Goal: Information Seeking & Learning: Learn about a topic

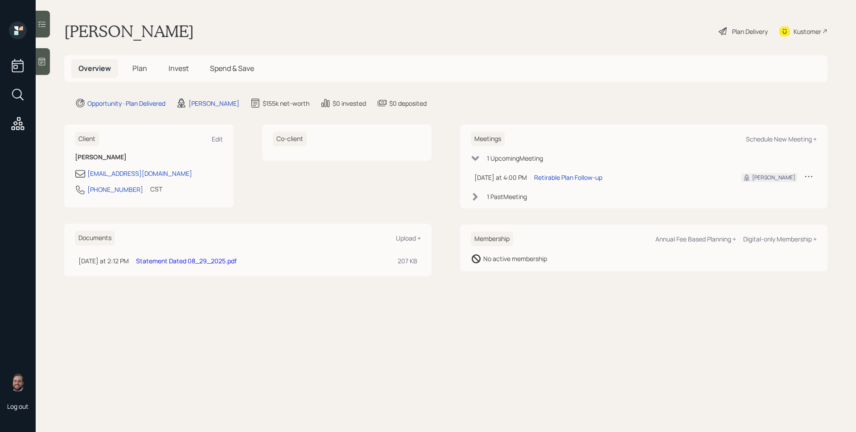
click at [142, 71] on span "Plan" at bounding box center [139, 68] width 15 height 10
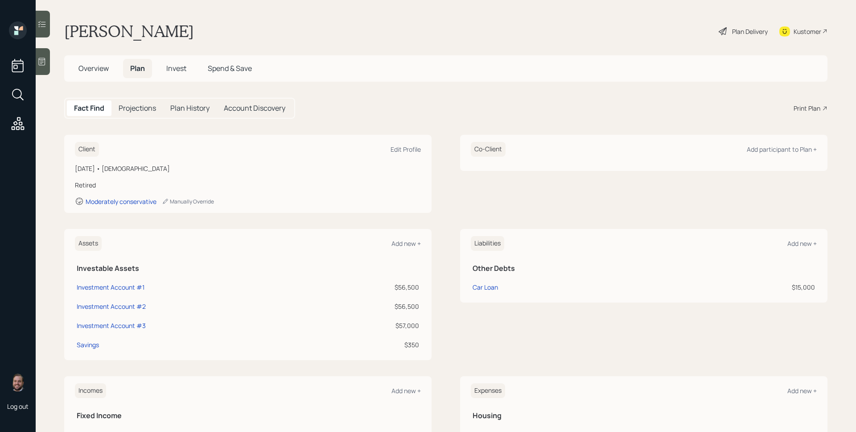
click at [800, 109] on div "Print Plan" at bounding box center [806, 107] width 27 height 9
click at [736, 36] on div "Plan Delivery" at bounding box center [750, 31] width 36 height 9
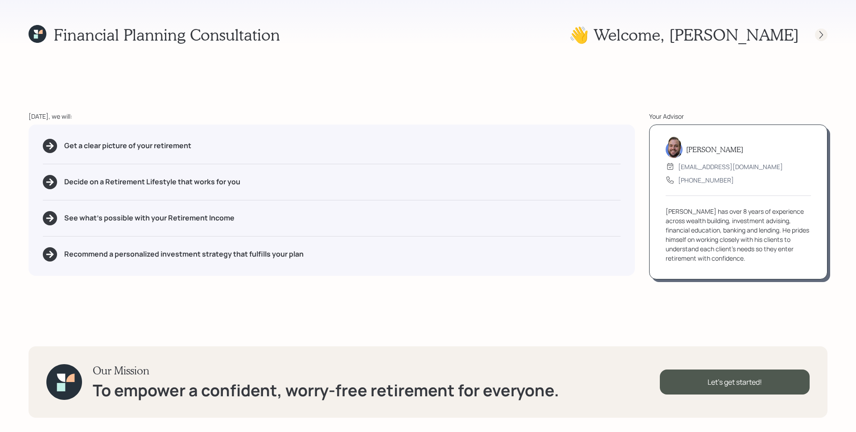
click at [820, 35] on icon at bounding box center [821, 34] width 9 height 9
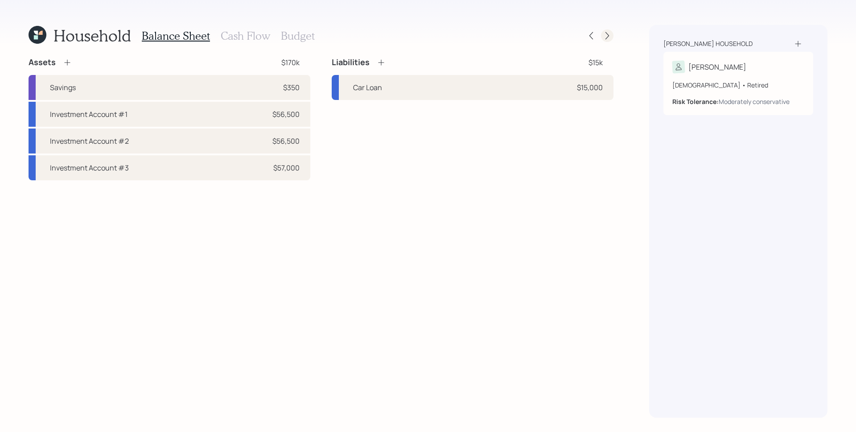
click at [611, 39] on icon at bounding box center [607, 35] width 9 height 9
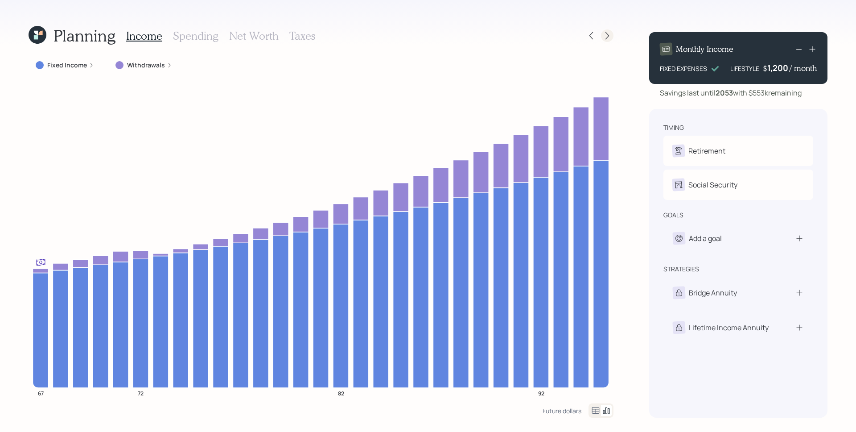
click at [607, 36] on icon at bounding box center [607, 35] width 9 height 9
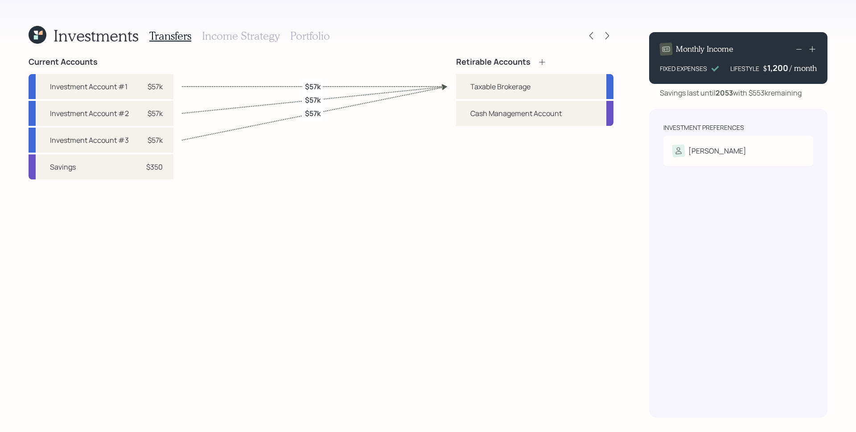
click at [225, 30] on h3 "Income Strategy" at bounding box center [241, 35] width 78 height 13
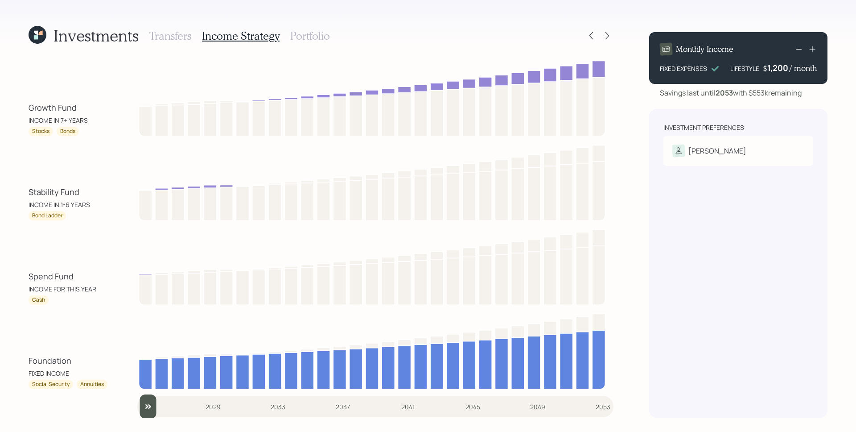
click at [317, 32] on h3 "Portfolio" at bounding box center [310, 35] width 40 height 13
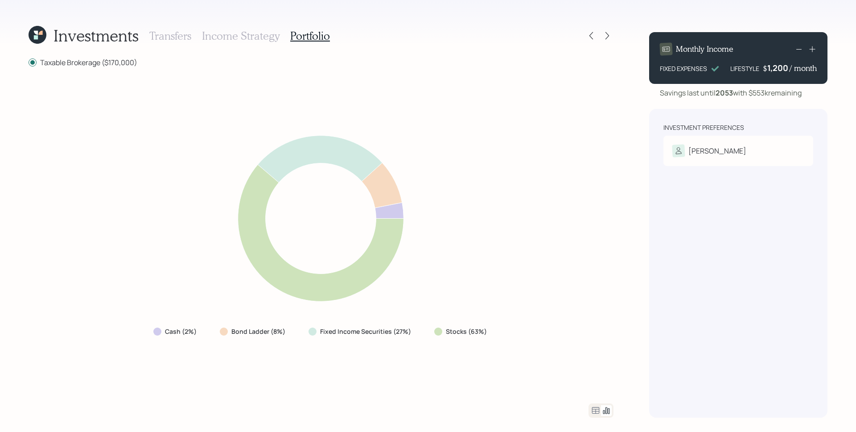
click at [593, 408] on icon at bounding box center [595, 410] width 11 height 11
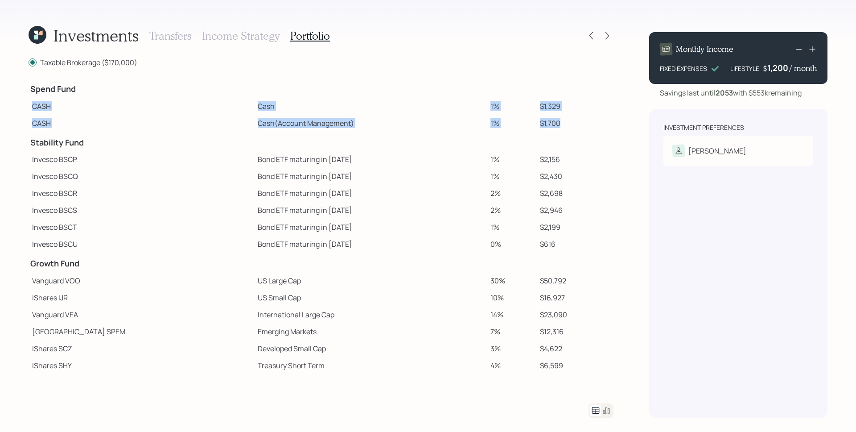
drag, startPoint x: 29, startPoint y: 103, endPoint x: 548, endPoint y: 127, distance: 519.9
click at [548, 127] on tbody "Spend Fund CASH Cash 1% $1,329 CASH Cash (Account Management) 1% $1,700 Stabili…" at bounding box center [321, 285] width 585 height 414
click at [549, 124] on td "$1,700" at bounding box center [574, 123] width 77 height 17
drag, startPoint x: 563, startPoint y: 124, endPoint x: 453, endPoint y: 127, distance: 110.6
click at [453, 127] on tr "CASH Cash (Account Management) 1% $1,700" at bounding box center [321, 123] width 585 height 17
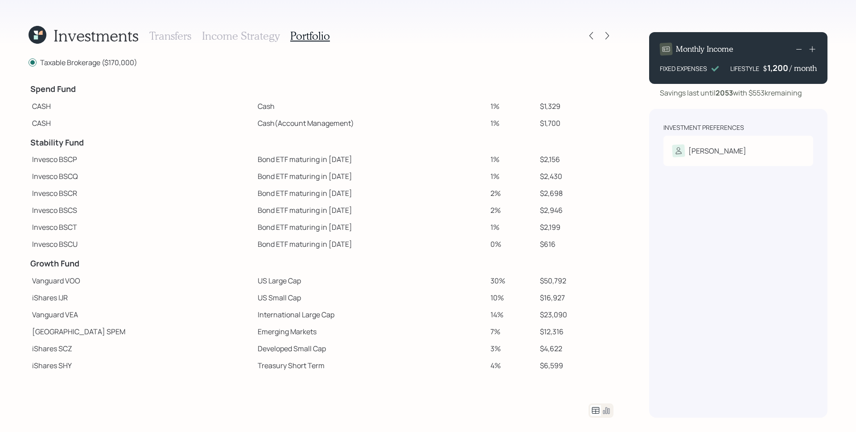
click at [487, 125] on td "1%" at bounding box center [511, 123] width 49 height 17
drag, startPoint x: 546, startPoint y: 125, endPoint x: 513, endPoint y: 124, distance: 33.0
click at [513, 124] on tr "CASH Cash (Account Management) 1% $1,700" at bounding box center [321, 123] width 585 height 17
drag, startPoint x: 549, startPoint y: 105, endPoint x: 20, endPoint y: 107, distance: 529.6
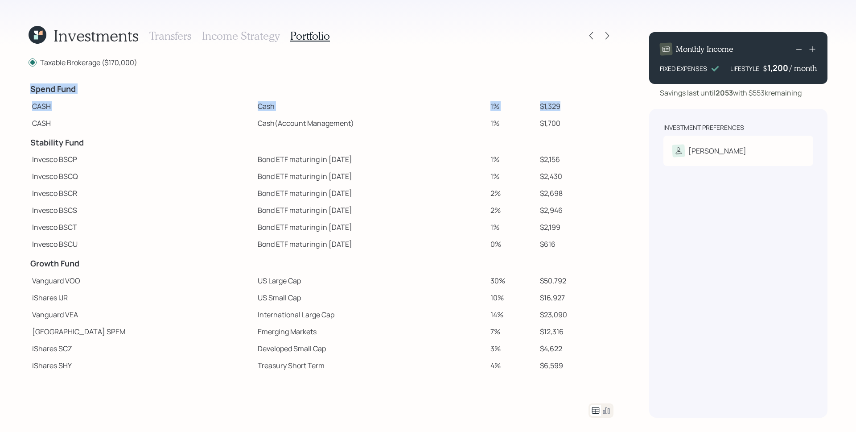
click at [20, 107] on div "Investments Transfers Income Strategy Portfolio Taxable Brokerage ($170,000) Sp…" at bounding box center [428, 216] width 856 height 432
click at [254, 119] on td "Cash (Account Management)" at bounding box center [370, 123] width 233 height 17
drag, startPoint x: 198, startPoint y: 123, endPoint x: 553, endPoint y: 127, distance: 354.9
click at [553, 127] on tr "CASH Cash (Account Management) 1% $1,700" at bounding box center [321, 123] width 585 height 17
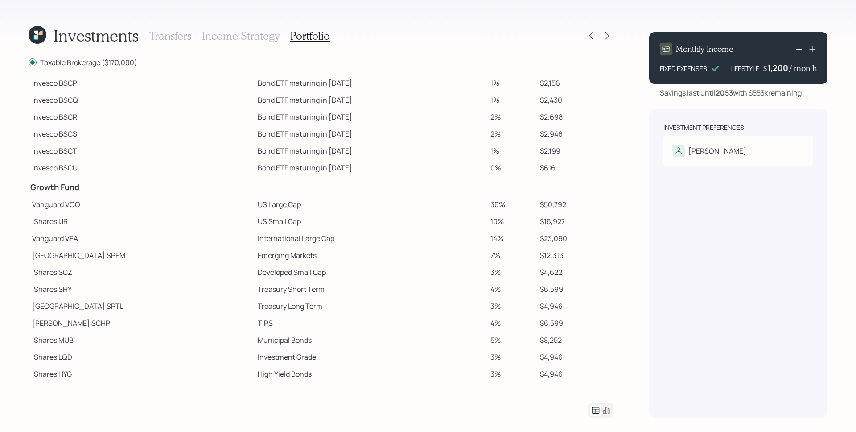
scroll to position [114, 0]
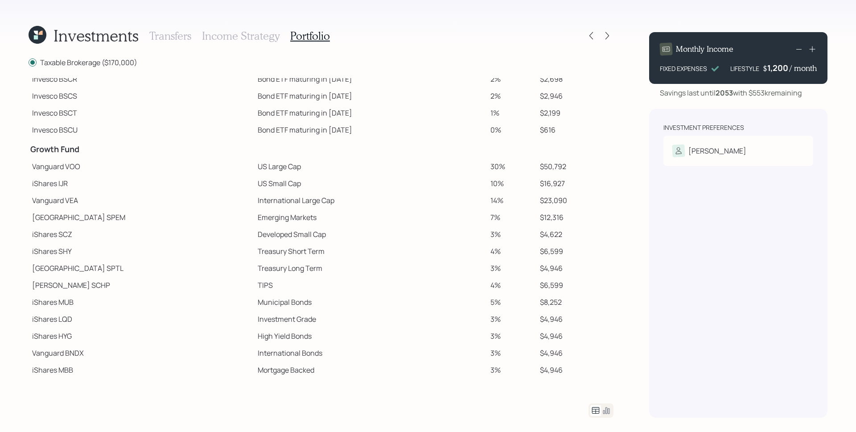
click at [608, 412] on icon at bounding box center [606, 410] width 7 height 7
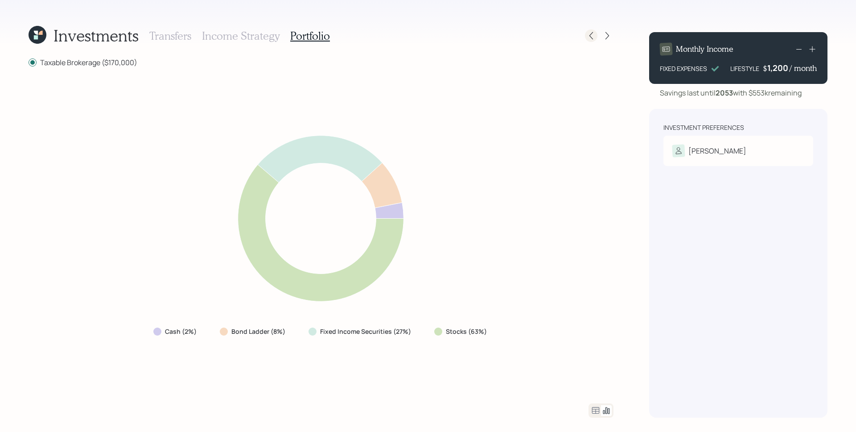
click at [593, 32] on icon at bounding box center [591, 35] width 9 height 9
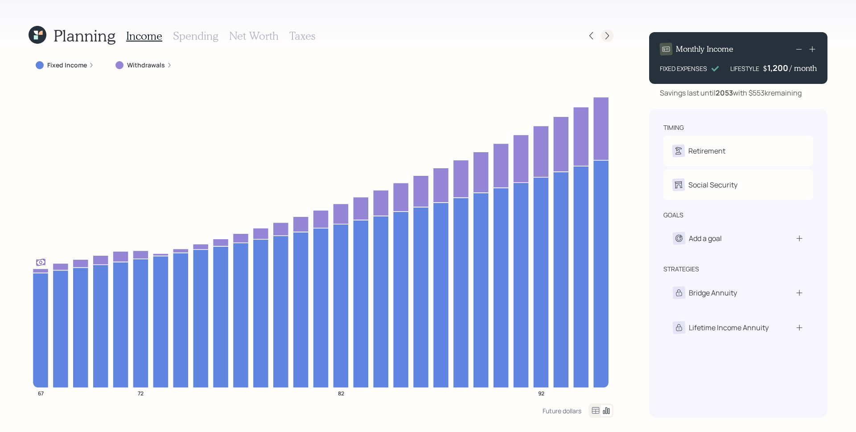
click at [606, 35] on icon at bounding box center [607, 35] width 9 height 9
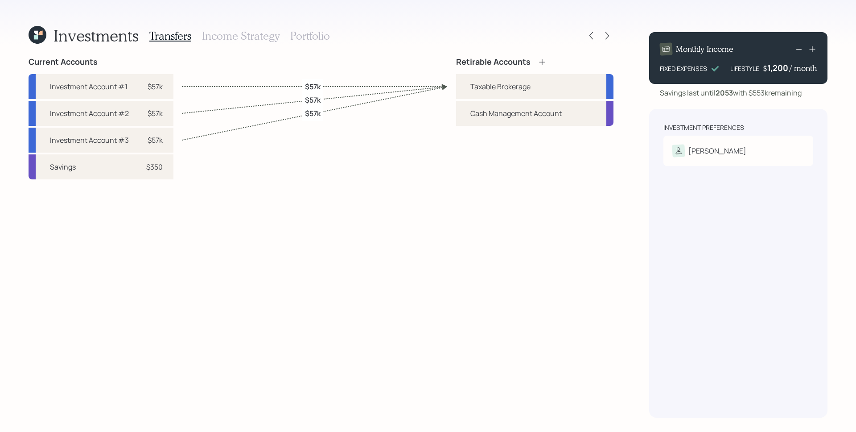
click at [309, 33] on h3 "Portfolio" at bounding box center [310, 35] width 40 height 13
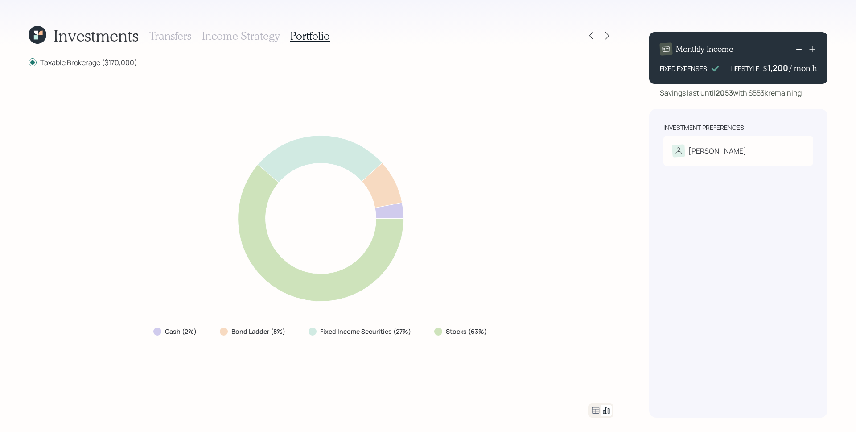
click at [598, 411] on icon at bounding box center [595, 410] width 11 height 11
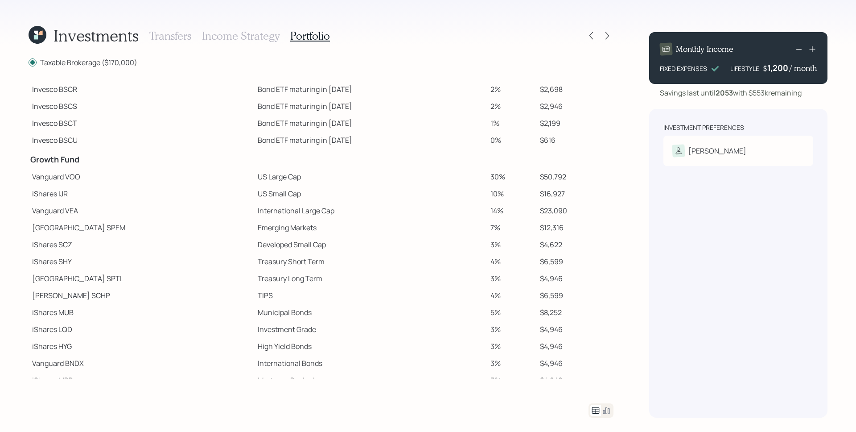
scroll to position [114, 0]
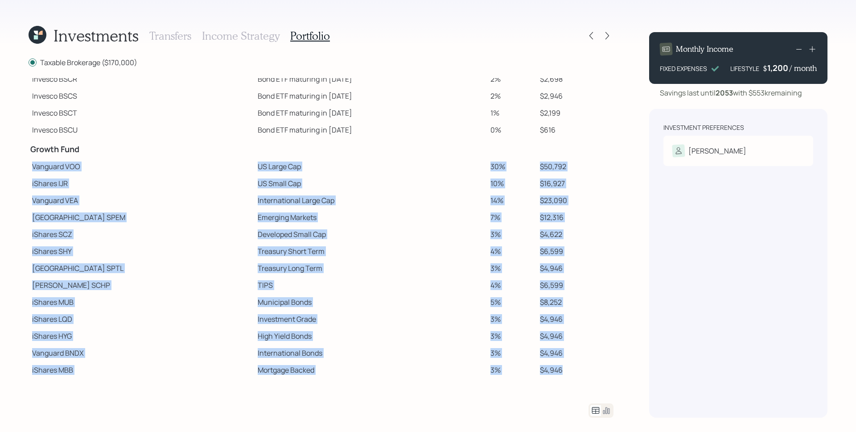
drag, startPoint x: 29, startPoint y: 166, endPoint x: 563, endPoint y: 374, distance: 572.0
click at [563, 374] on tbody "Spend Fund CASH Cash 1% $1,329 CASH Cash (Account Management) 1% $1,700 Stabili…" at bounding box center [321, 171] width 585 height 414
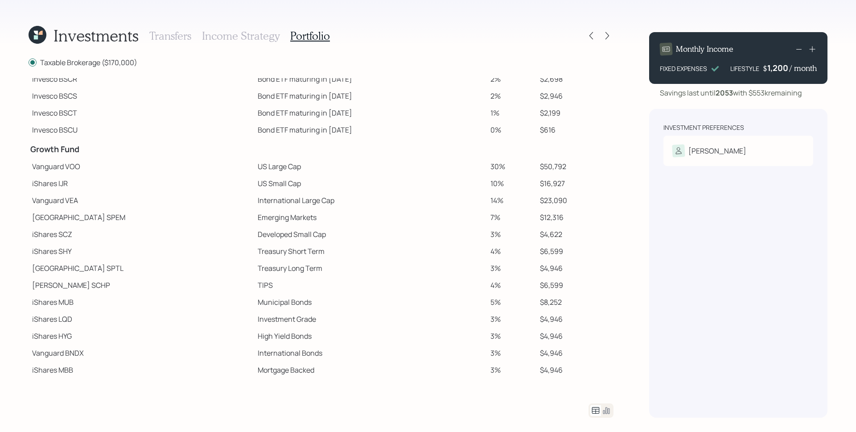
click at [254, 173] on td "US Large Cap" at bounding box center [370, 166] width 233 height 17
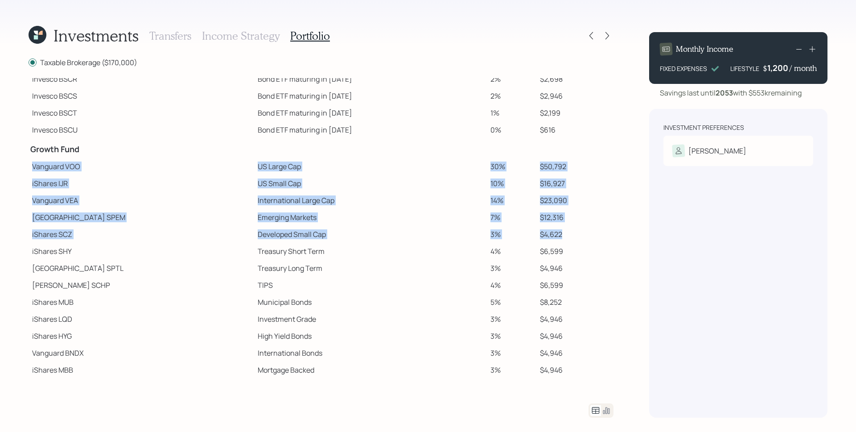
drag, startPoint x: 32, startPoint y: 164, endPoint x: 571, endPoint y: 238, distance: 544.4
click at [571, 238] on tbody "Spend Fund CASH Cash 1% $1,329 CASH Cash (Account Management) 1% $1,700 Stabili…" at bounding box center [321, 171] width 585 height 414
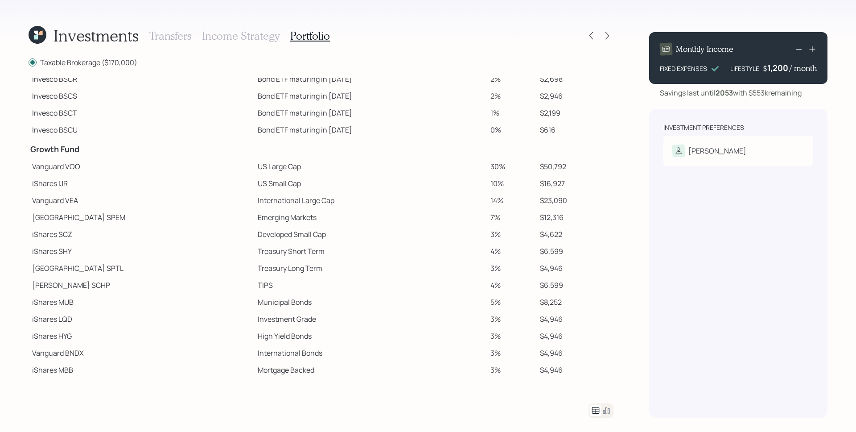
drag, startPoint x: 503, startPoint y: 236, endPoint x: 453, endPoint y: 220, distance: 52.3
click at [500, 232] on td "3%" at bounding box center [511, 234] width 49 height 17
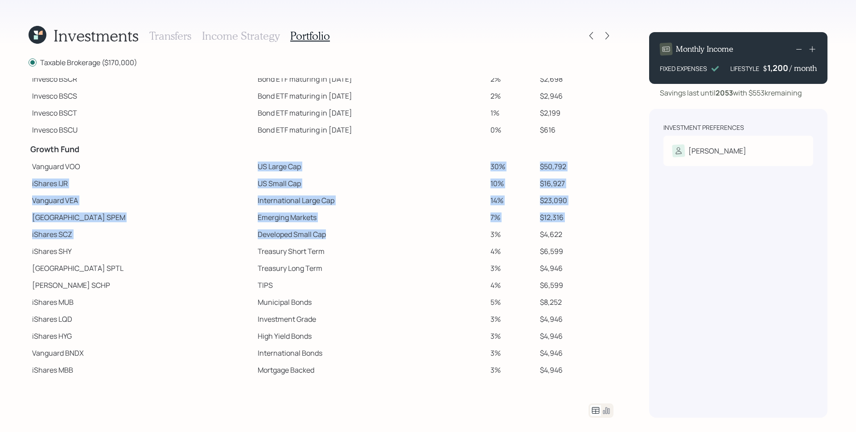
drag, startPoint x: 206, startPoint y: 165, endPoint x: 276, endPoint y: 232, distance: 96.5
click at [276, 232] on tbody "Spend Fund CASH Cash 1% $1,329 CASH Cash (Account Management) 1% $1,700 Stabili…" at bounding box center [321, 171] width 585 height 414
click at [272, 227] on td "Developed Small Cap" at bounding box center [370, 234] width 233 height 17
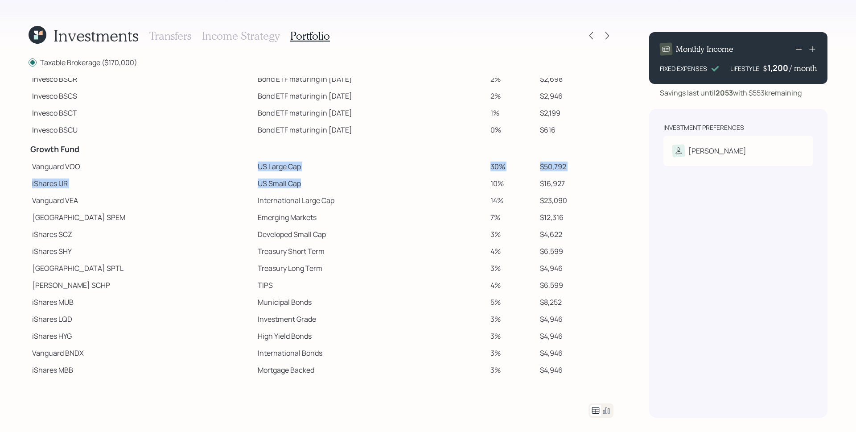
drag, startPoint x: 203, startPoint y: 164, endPoint x: 247, endPoint y: 185, distance: 48.9
click at [247, 185] on tbody "Spend Fund CASH Cash 1% $1,329 CASH Cash (Account Management) 1% $1,700 Stabili…" at bounding box center [321, 171] width 585 height 414
click at [391, 182] on td "US Small Cap" at bounding box center [370, 183] width 233 height 17
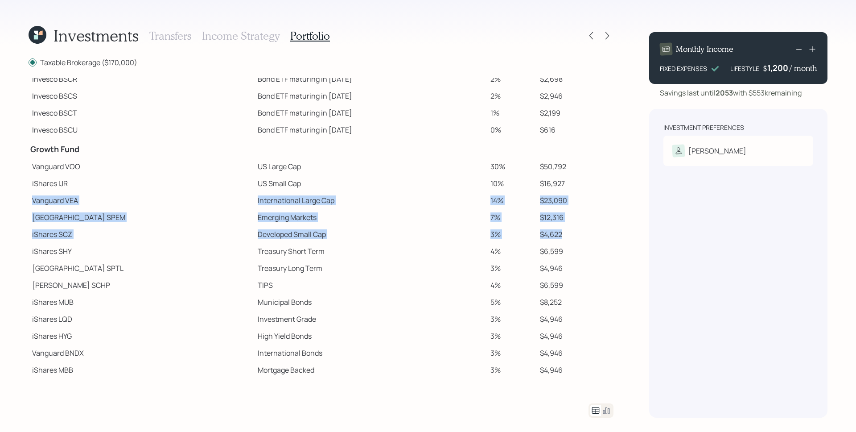
drag, startPoint x: 33, startPoint y: 200, endPoint x: 573, endPoint y: 235, distance: 541.4
click at [573, 235] on tbody "Spend Fund CASH Cash 1% $1,329 CASH Cash (Account Management) 1% $1,700 Stabili…" at bounding box center [321, 171] width 585 height 414
click at [573, 235] on td "$4,622" at bounding box center [574, 234] width 77 height 17
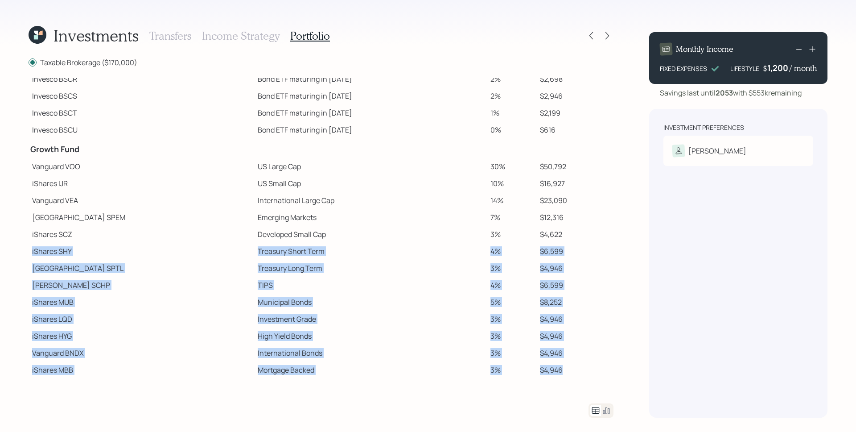
drag, startPoint x: 31, startPoint y: 251, endPoint x: 550, endPoint y: 371, distance: 532.3
click at [550, 372] on tbody "Spend Fund CASH Cash 1% $1,329 CASH Cash (Account Management) 1% $1,700 Stabili…" at bounding box center [321, 171] width 585 height 414
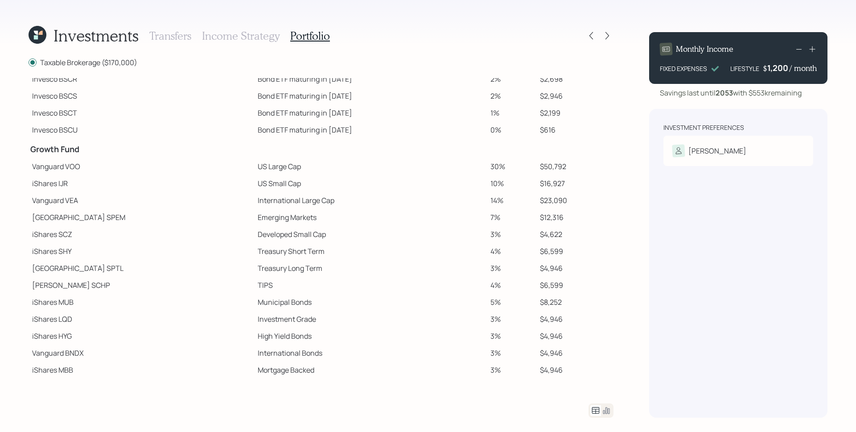
click at [549, 366] on td "$4,946" at bounding box center [574, 369] width 77 height 17
click at [607, 35] on icon at bounding box center [607, 35] width 9 height 9
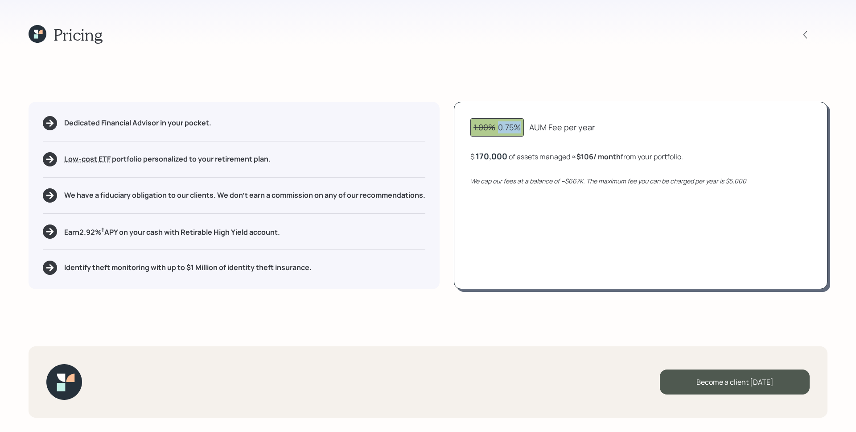
drag, startPoint x: 500, startPoint y: 126, endPoint x: 519, endPoint y: 126, distance: 19.2
click at [519, 126] on div "1.00% 0.75%" at bounding box center [496, 127] width 47 height 12
click at [495, 157] on div "170,000" at bounding box center [492, 156] width 32 height 11
click at [495, 157] on div "170000" at bounding box center [490, 156] width 29 height 11
click at [496, 153] on div "170000" at bounding box center [490, 156] width 29 height 11
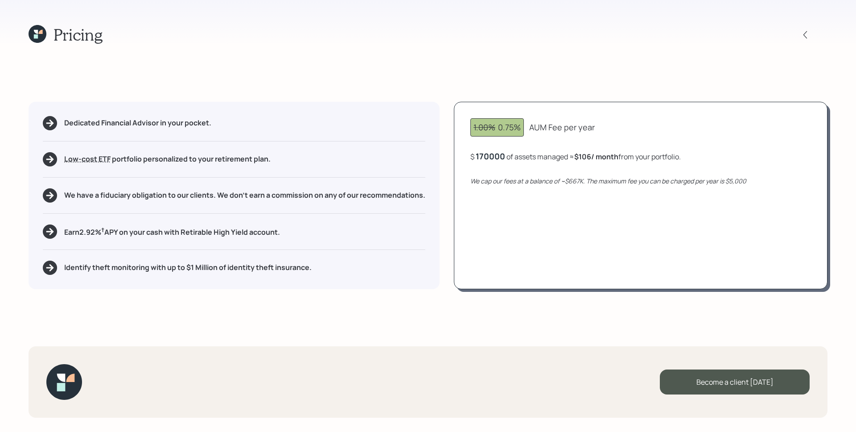
click at [495, 154] on div "170000" at bounding box center [490, 156] width 29 height 11
click at [493, 156] on div "152" at bounding box center [487, 156] width 22 height 11
click at [565, 246] on div "1.00% 0.75% AUM Fee per year $ 152653 of assets managed ≈ $0 / month from your …" at bounding box center [641, 195] width 374 height 187
click at [800, 31] on div at bounding box center [805, 35] width 12 height 12
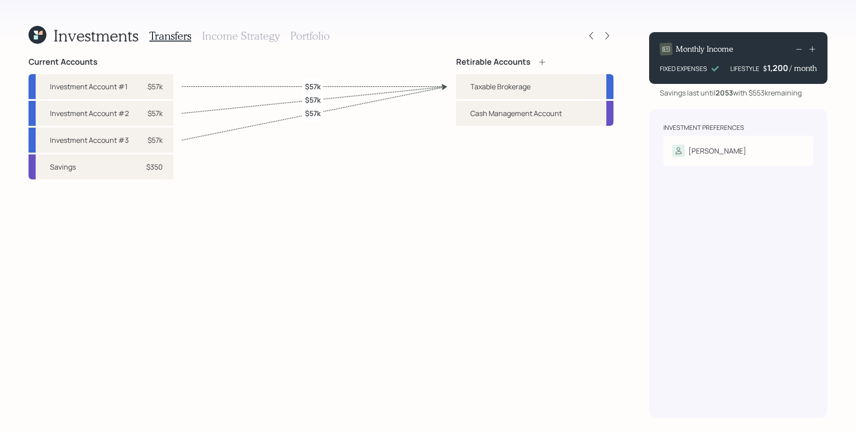
click at [325, 33] on h3 "Portfolio" at bounding box center [310, 35] width 40 height 13
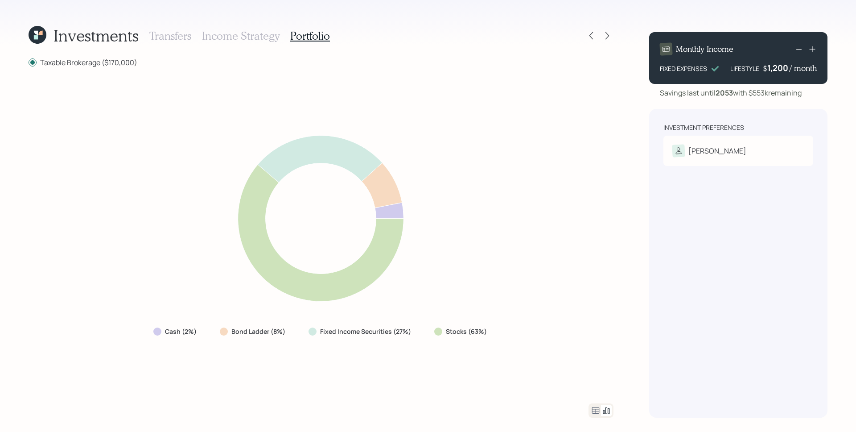
click at [593, 409] on icon at bounding box center [595, 410] width 11 height 11
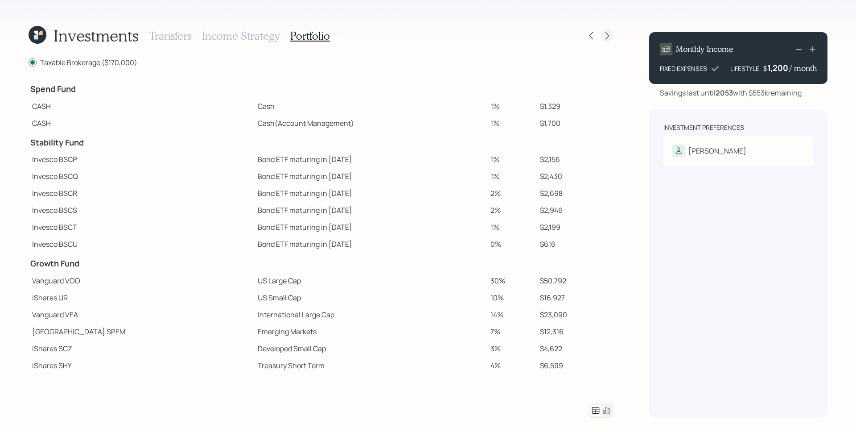
click at [601, 34] on div at bounding box center [607, 35] width 12 height 12
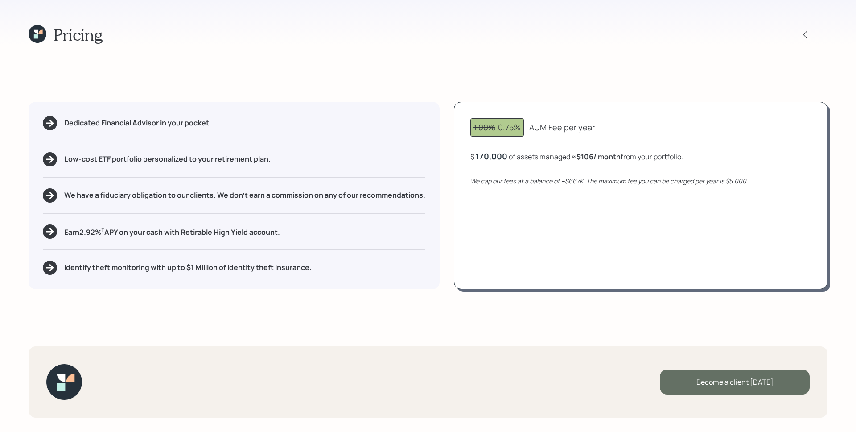
click at [759, 380] on div "Become a client [DATE]" at bounding box center [735, 381] width 150 height 25
click at [749, 388] on div "Go to Altruist" at bounding box center [735, 381] width 150 height 25
click at [41, 33] on icon at bounding box center [40, 32] width 4 height 4
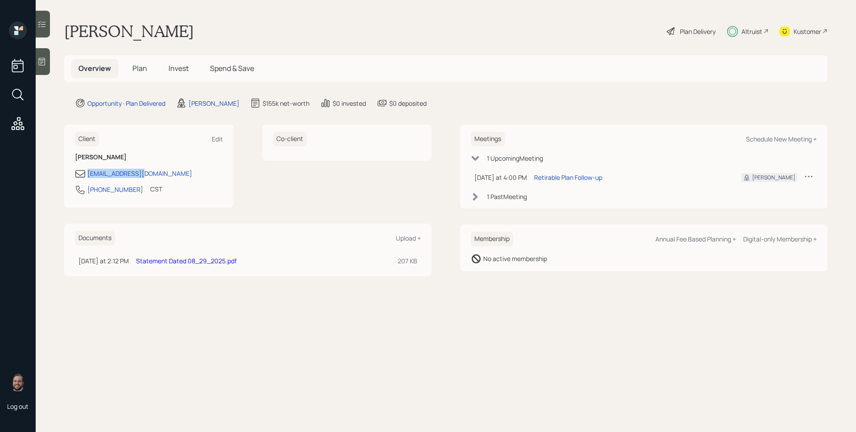
drag, startPoint x: 155, startPoint y: 172, endPoint x: 86, endPoint y: 170, distance: 68.2
click at [86, 170] on div "[EMAIL_ADDRESS][DOMAIN_NAME]" at bounding box center [149, 173] width 148 height 11
copy div "[EMAIL_ADDRESS][DOMAIN_NAME]"
click at [210, 189] on div "[PHONE_NUMBER] CST Currently 3:16 PM" at bounding box center [149, 192] width 148 height 16
drag, startPoint x: 128, startPoint y: 191, endPoint x: 87, endPoint y: 193, distance: 41.1
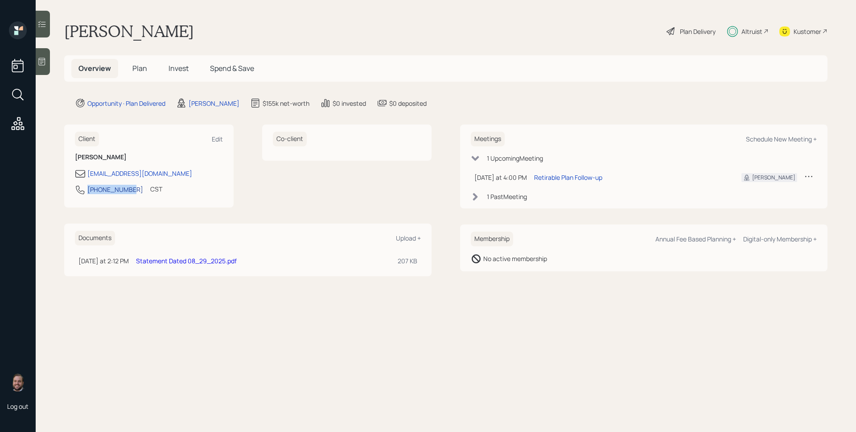
click at [87, 193] on div "[PHONE_NUMBER] CST Currently 3:16 PM" at bounding box center [149, 192] width 148 height 16
copy div "[PHONE_NUMBER]"
click at [687, 33] on div "Plan Delivery" at bounding box center [698, 31] width 36 height 9
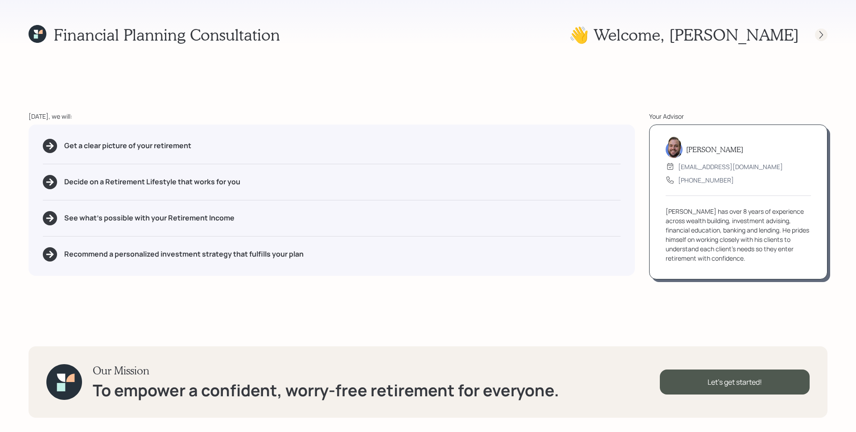
click at [822, 37] on icon at bounding box center [821, 34] width 9 height 9
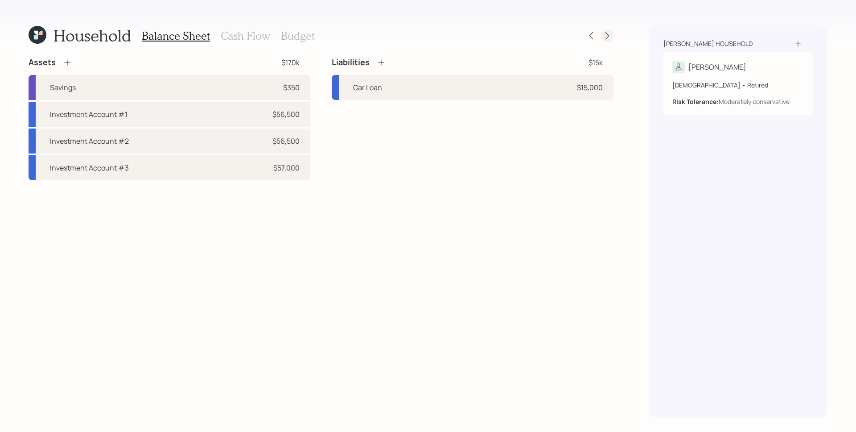
click at [609, 35] on icon at bounding box center [607, 35] width 9 height 9
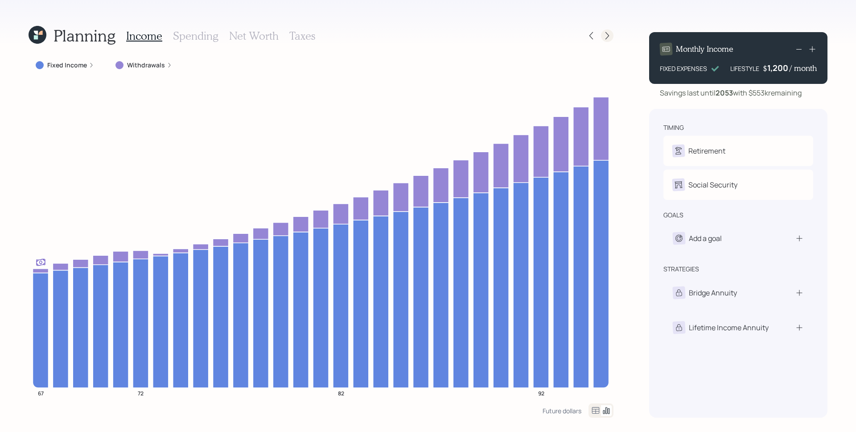
click at [607, 36] on icon at bounding box center [607, 35] width 9 height 9
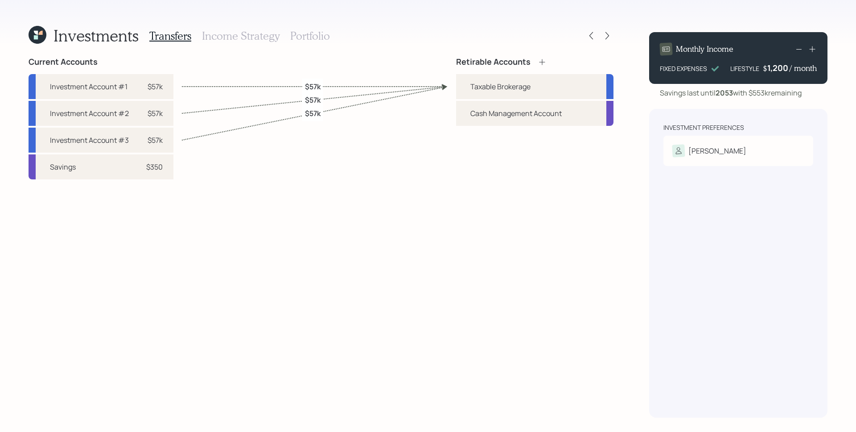
click at [301, 33] on h3 "Portfolio" at bounding box center [310, 35] width 40 height 13
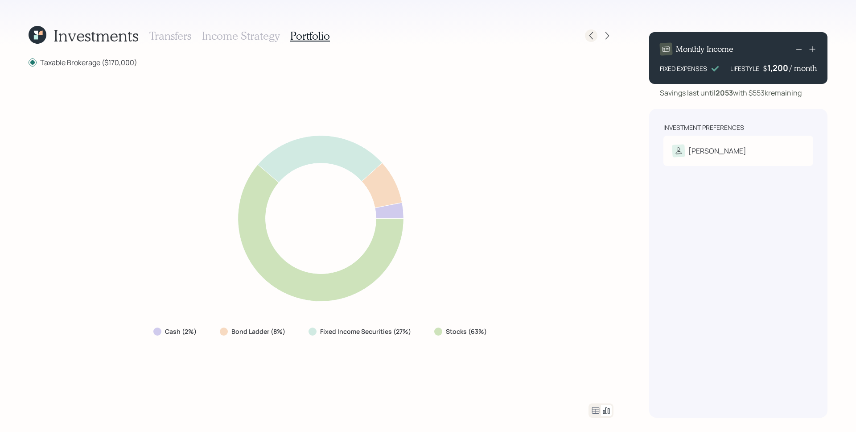
click at [592, 37] on icon at bounding box center [591, 35] width 9 height 9
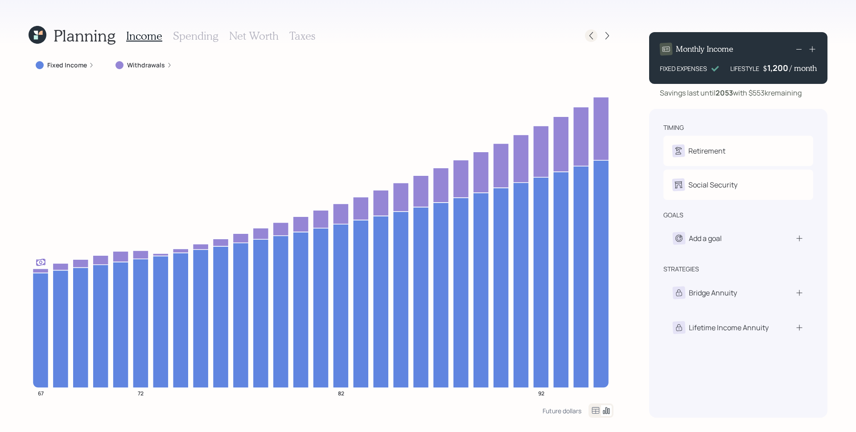
click at [591, 38] on icon at bounding box center [591, 35] width 9 height 9
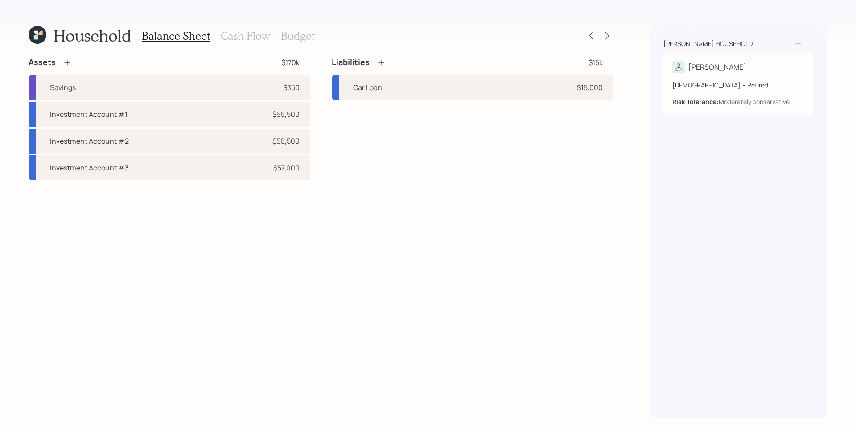
click at [38, 34] on icon at bounding box center [38, 35] width 18 height 18
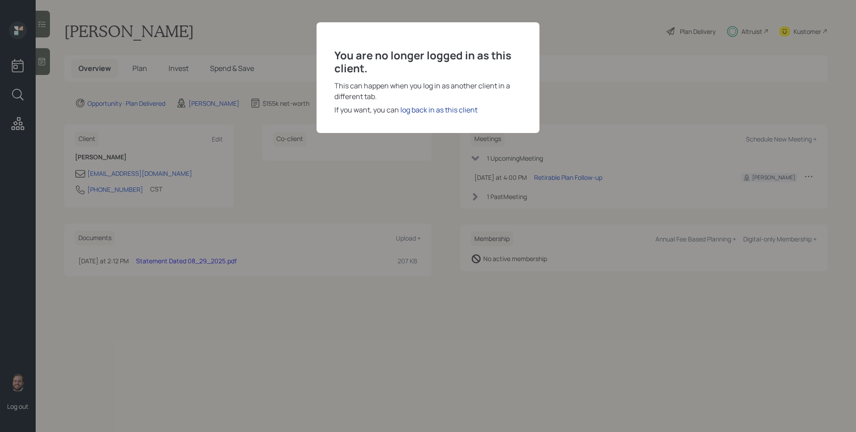
click at [448, 111] on div "log back in as this client" at bounding box center [438, 109] width 77 height 11
